Goal: Information Seeking & Learning: Learn about a topic

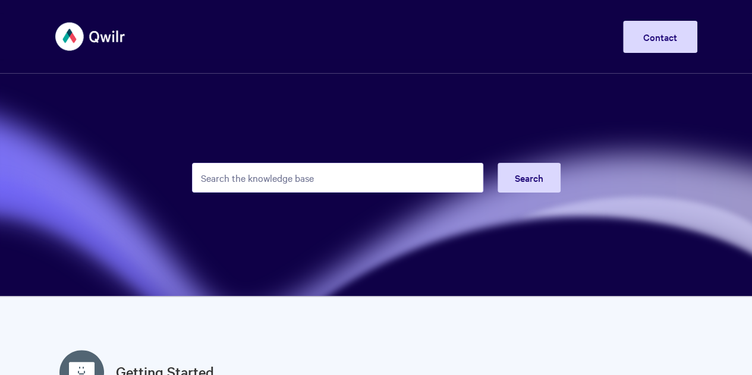
click at [382, 187] on input "Search the knowledge base" at bounding box center [337, 178] width 291 height 30
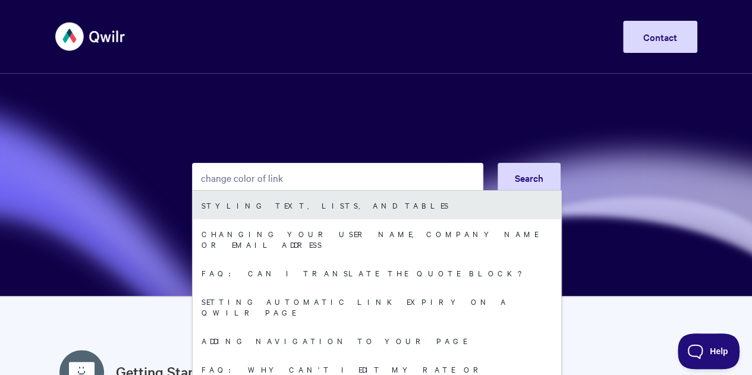
type input "change color of link"
click at [310, 208] on link "Styling text, lists, and tables" at bounding box center [377, 205] width 369 height 29
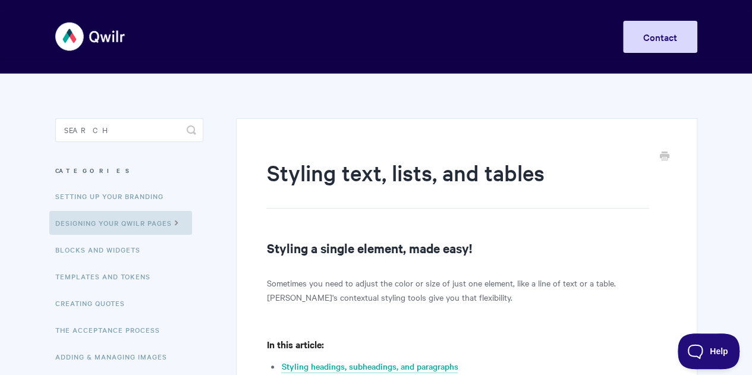
scroll to position [134, 0]
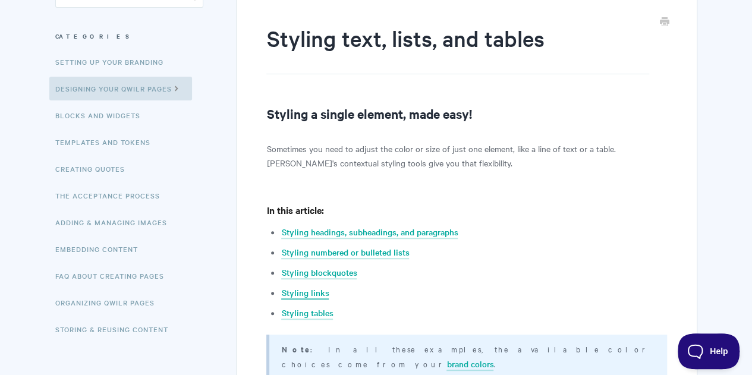
click at [313, 293] on link "Styling links" at bounding box center [305, 293] width 48 height 13
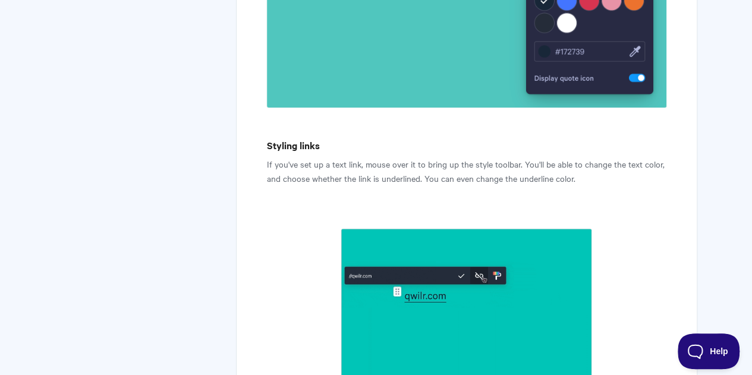
scroll to position [2374, 0]
